Goal: Task Accomplishment & Management: Use online tool/utility

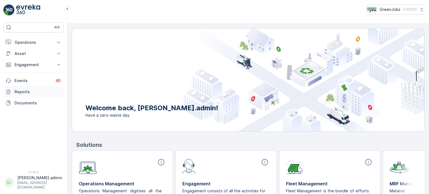
click at [26, 92] on p "Reports" at bounding box center [38, 92] width 47 height 6
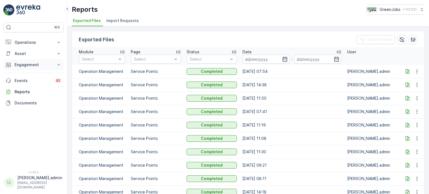
click at [29, 65] on p "Engagement" at bounding box center [34, 65] width 38 height 6
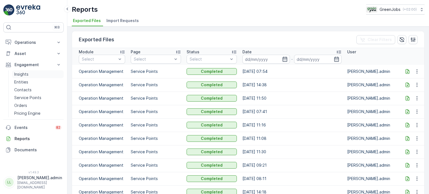
click at [25, 73] on p "Insights" at bounding box center [21, 75] width 14 height 6
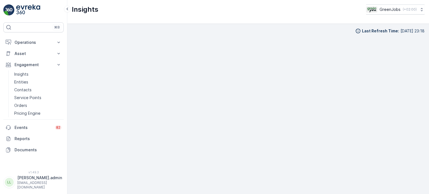
scroll to position [4, 0]
click at [29, 43] on p "Operations" at bounding box center [34, 43] width 38 height 6
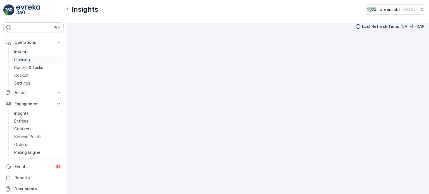
click at [24, 59] on p "Planning" at bounding box center [22, 60] width 16 height 6
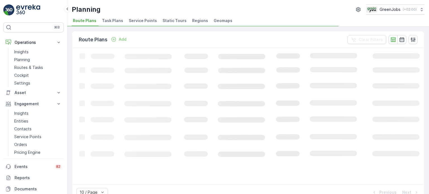
click at [136, 22] on span "Service Points" at bounding box center [143, 21] width 28 height 6
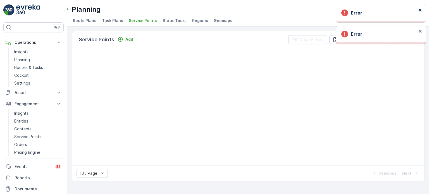
click at [418, 10] on div "Error" at bounding box center [380, 13] width 89 height 18
click at [419, 11] on icon "close" at bounding box center [420, 10] width 4 height 4
click at [420, 30] on div "Error" at bounding box center [380, 35] width 89 height 18
click at [135, 20] on span "Service Points" at bounding box center [143, 21] width 28 height 6
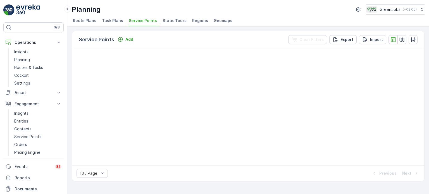
click at [145, 17] on li "Service Points" at bounding box center [144, 21] width 32 height 9
click at [149, 20] on span "Service Points" at bounding box center [143, 21] width 28 height 6
click at [23, 68] on p "Routes & Tasks" at bounding box center [28, 68] width 29 height 6
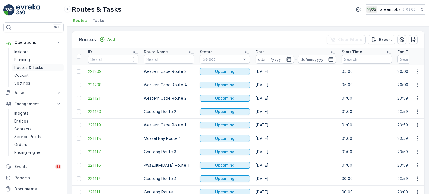
click at [30, 68] on p "Routes & Tasks" at bounding box center [28, 68] width 29 height 6
click at [28, 59] on p "Planning" at bounding box center [22, 60] width 16 height 6
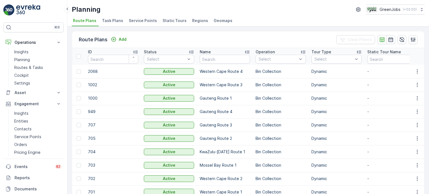
click at [152, 21] on span "Service Points" at bounding box center [143, 21] width 28 height 6
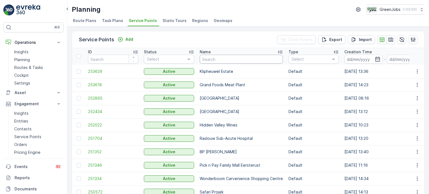
click at [213, 60] on input "text" at bounding box center [241, 59] width 83 height 9
type input "[PERSON_NAME]"
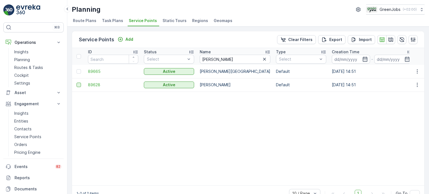
click at [80, 84] on div at bounding box center [79, 85] width 4 height 4
click at [77, 83] on input "checkbox" at bounding box center [77, 83] width 0 height 0
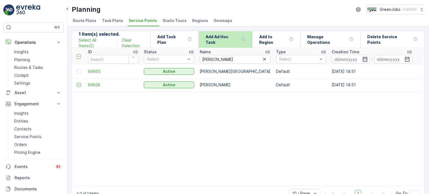
click at [225, 40] on p "Add Ad Hoc Task" at bounding box center [222, 39] width 33 height 11
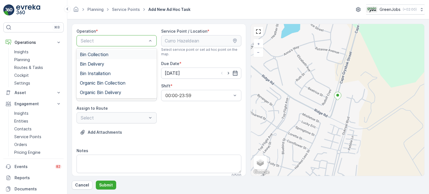
click at [98, 54] on span "Bin Collection" at bounding box center [94, 54] width 28 height 5
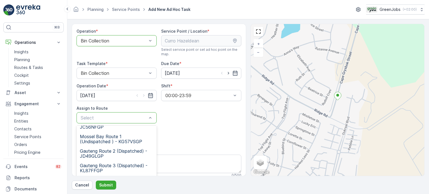
scroll to position [56, 0]
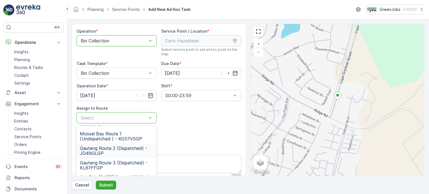
click at [109, 147] on span "Gauteng Route 2 (Dispatched) - JD49GLGP" at bounding box center [116, 151] width 73 height 10
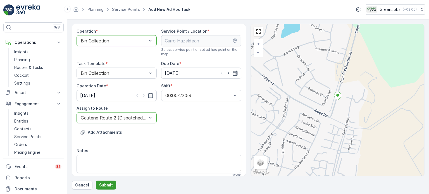
click at [108, 187] on p "Submit" at bounding box center [106, 185] width 14 height 6
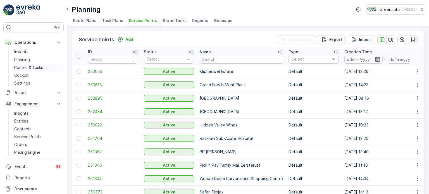
drag, startPoint x: 36, startPoint y: 66, endPoint x: 41, endPoint y: 66, distance: 5.6
click at [36, 66] on p "Routes & Tasks" at bounding box center [28, 68] width 29 height 6
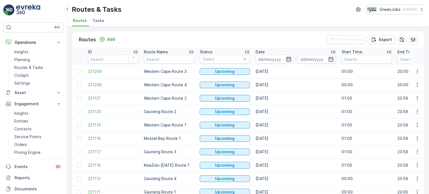
click at [291, 57] on icon "button" at bounding box center [289, 59] width 6 height 6
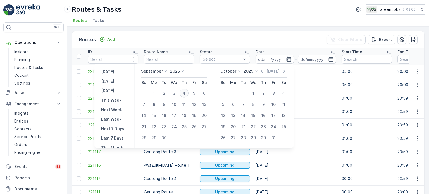
click at [182, 91] on div "4" at bounding box center [184, 93] width 9 height 9
type input "[DATE]"
click at [184, 91] on div "4" at bounding box center [184, 93] width 9 height 9
type input "[DATE]"
click at [184, 91] on div "4" at bounding box center [184, 93] width 9 height 9
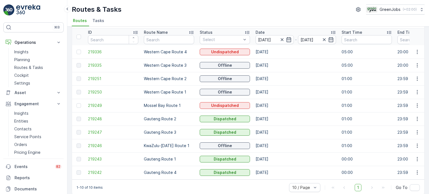
scroll to position [28, 0]
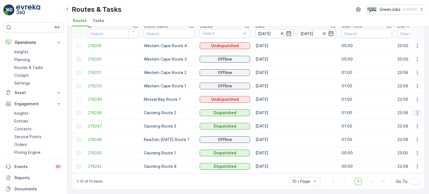
click at [417, 111] on icon "button" at bounding box center [417, 113] width 1 height 4
click at [398, 119] on span "See More Details" at bounding box center [404, 119] width 32 height 6
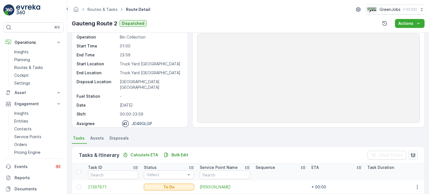
scroll to position [84, 0]
